Goal: Task Accomplishment & Management: Manage account settings

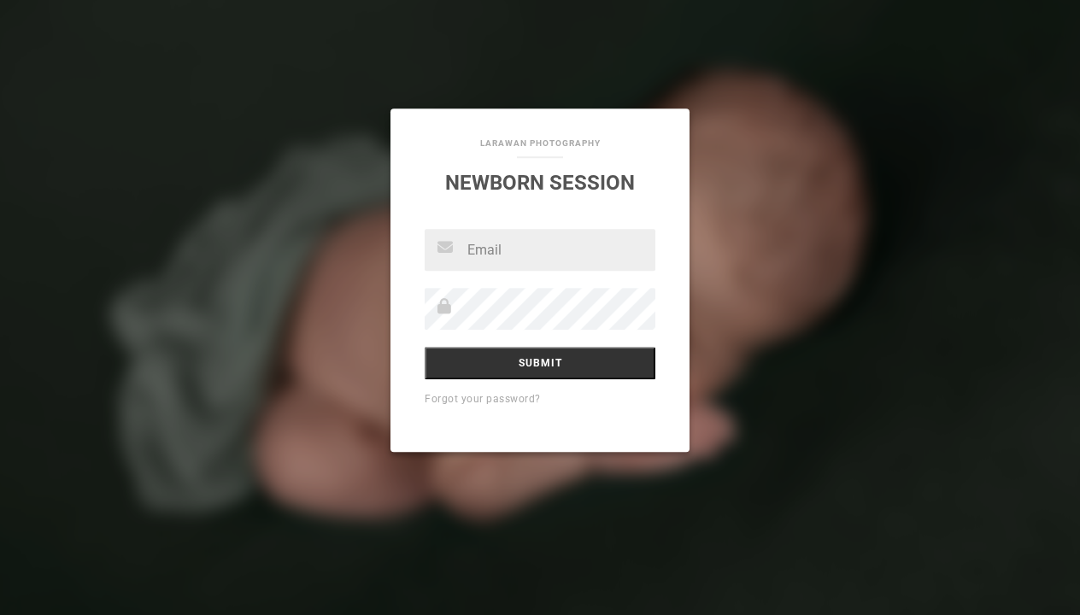
click at [587, 236] on input "text" at bounding box center [540, 250] width 231 height 42
click at [476, 403] on link "Forgot your password?" at bounding box center [483, 399] width 116 height 12
click at [472, 249] on input "text" at bounding box center [540, 250] width 231 height 42
type input "nicolebreski00gmail.com"
click at [485, 373] on input "Submit" at bounding box center [540, 363] width 231 height 32
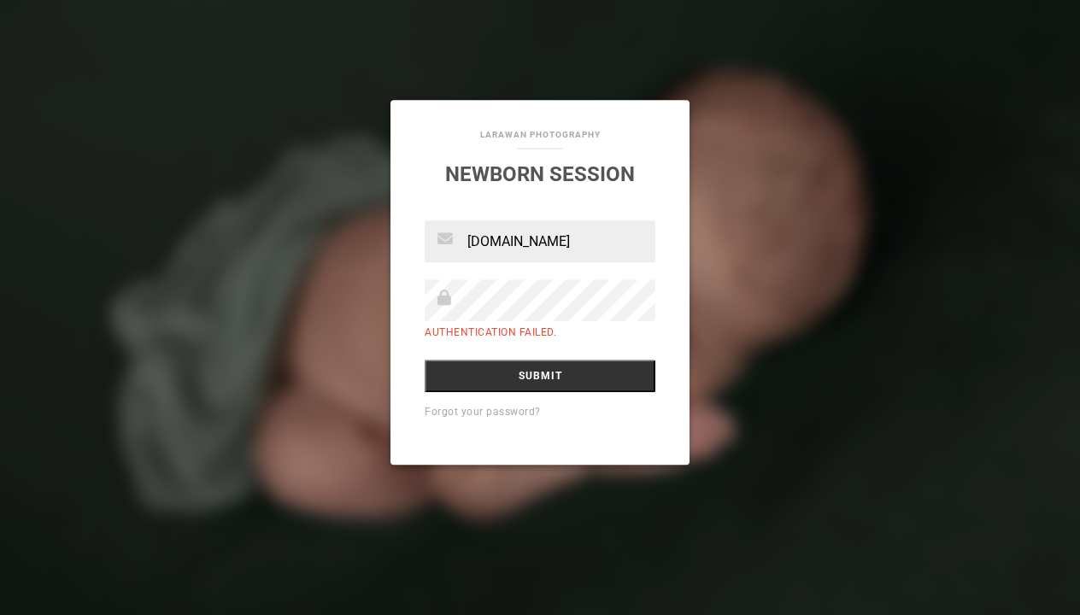
scroll to position [0, 6]
click at [672, 336] on div "nicolebreski00gmail.com Authentication failed. Submit Forgot your password?" at bounding box center [540, 342] width 299 height 244
click at [540, 377] on input "Submit" at bounding box center [540, 376] width 231 height 32
click at [618, 431] on div "nicolebreski00gmail.com Authentication failed. Submit Forgot your password?" at bounding box center [540, 342] width 299 height 244
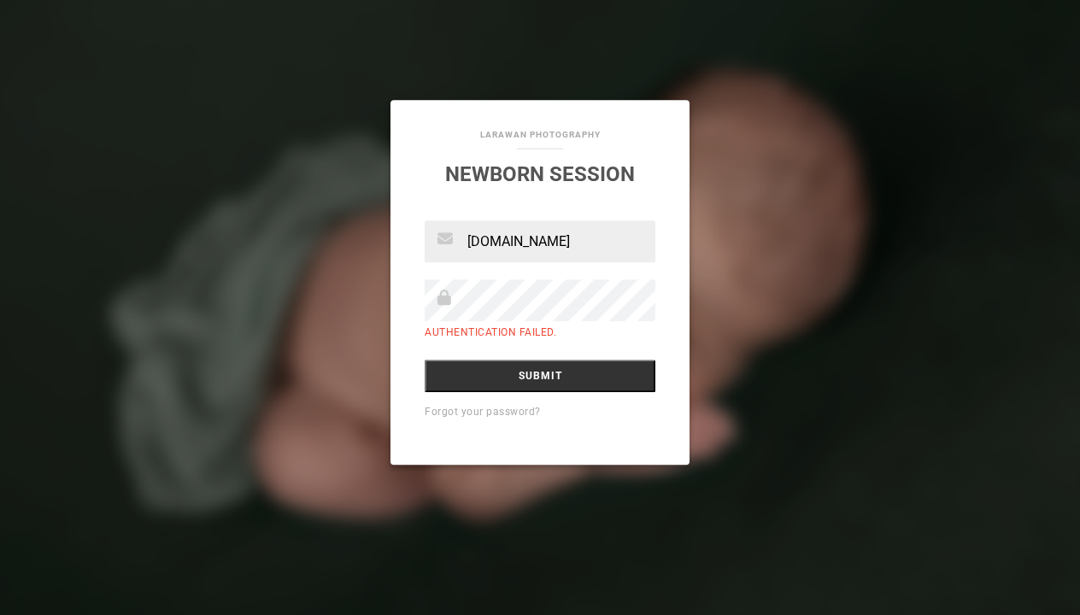
click at [558, 237] on input "[DOMAIN_NAME]" at bounding box center [540, 241] width 231 height 42
type input "nicolebreski00@gmail.com"
click at [540, 377] on input "Submit" at bounding box center [540, 376] width 231 height 32
click at [564, 354] on div "nicolebreski00@gmail.com Authentication failed. Submit Forgot your password?" at bounding box center [540, 342] width 299 height 244
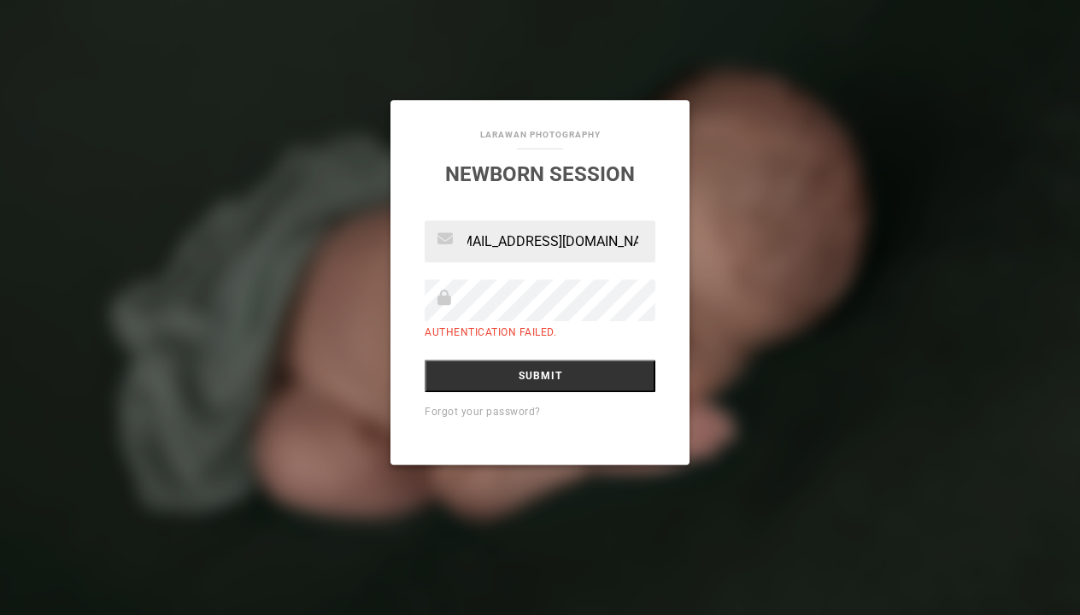
click at [514, 416] on link "Forgot your password?" at bounding box center [483, 412] width 116 height 12
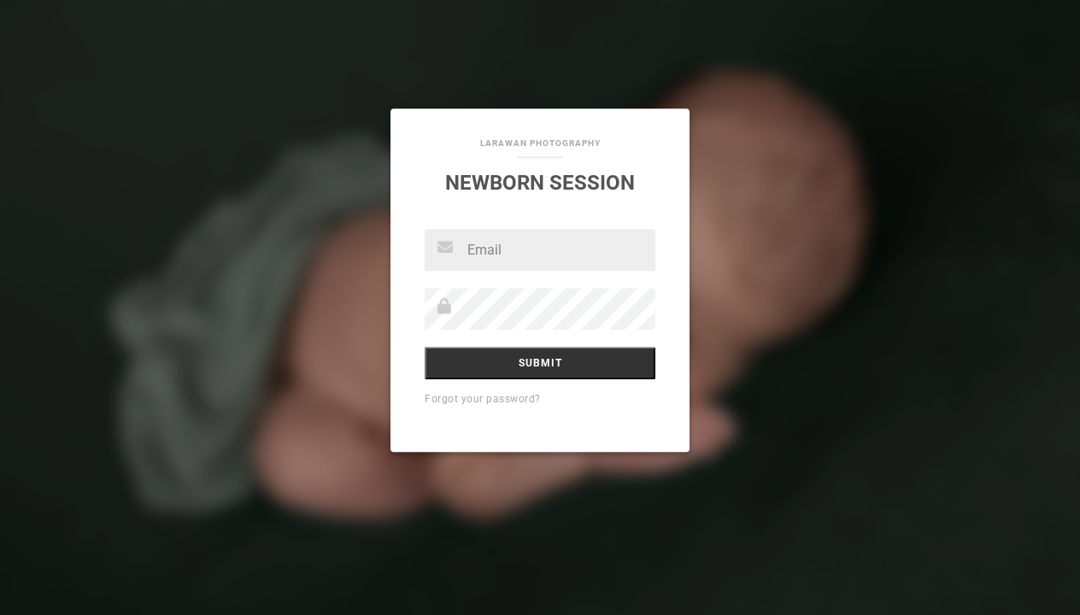
type input "[EMAIL_ADDRESS][DOMAIN_NAME]"
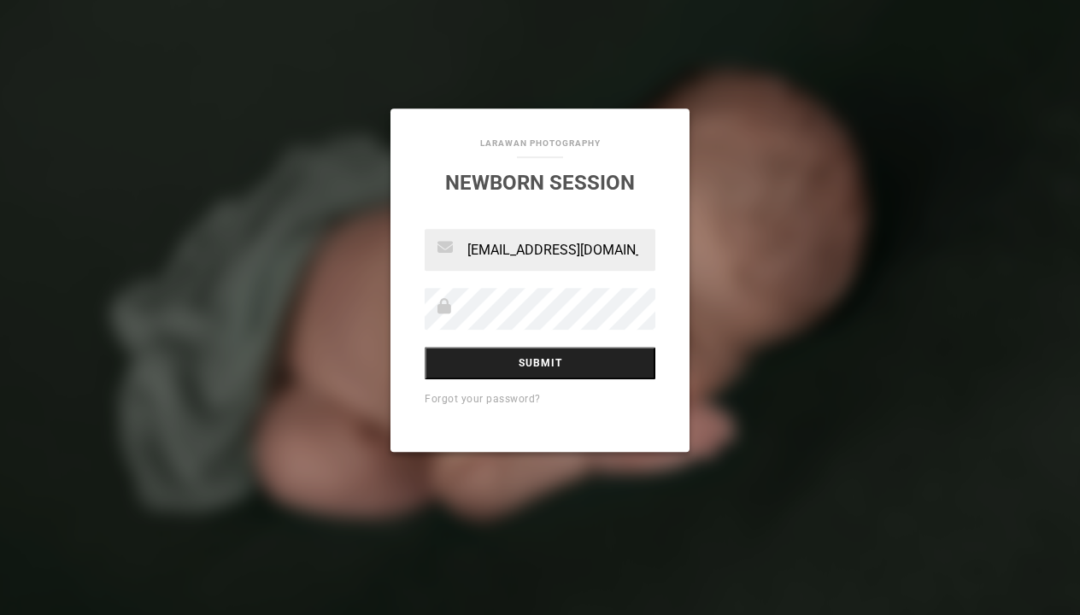
click at [526, 366] on input "Submit" at bounding box center [540, 363] width 231 height 32
